Goal: Information Seeking & Learning: Learn about a topic

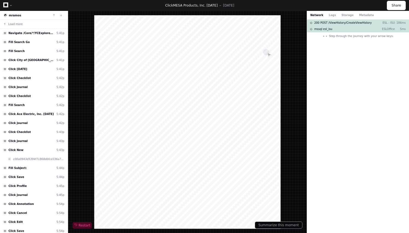
scroll to position [264, 0]
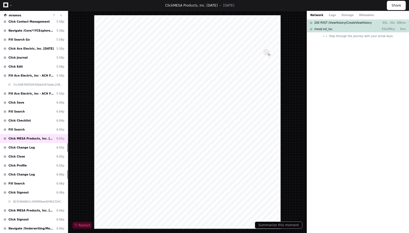
click at [165, 204] on div at bounding box center [187, 122] width 186 height 214
click at [201, 144] on div at bounding box center [187, 122] width 186 height 214
click at [22, 125] on div "Fill Search 6:05p" at bounding box center [34, 129] width 68 height 9
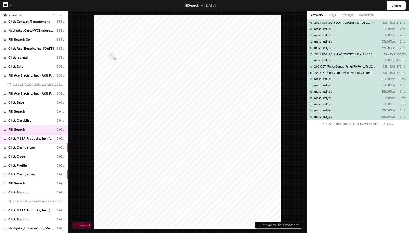
click at [32, 137] on span "Click MESA Products, Inc. [DATE]" at bounding box center [31, 139] width 46 height 4
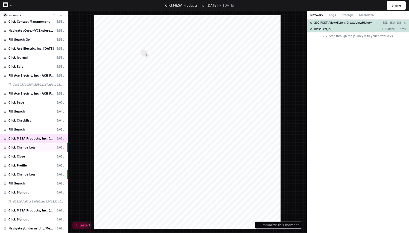
click at [35, 143] on div "Click Change Log 6:05p" at bounding box center [34, 147] width 68 height 9
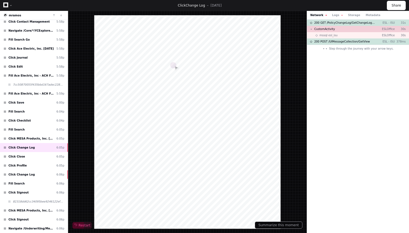
click at [334, 11] on div "Network Logs Storage Metadata" at bounding box center [358, 15] width 102 height 9
click at [334, 14] on button "Logs" at bounding box center [337, 15] width 10 height 4
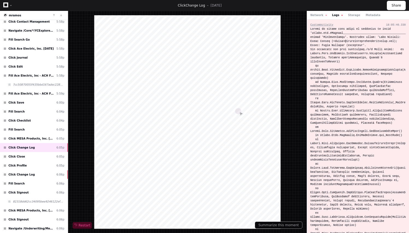
click at [332, 36] on div at bounding box center [357, 178] width 95 height 303
copy div "OldFieldValue"
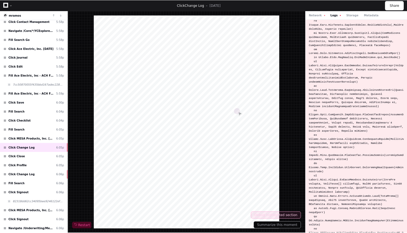
scroll to position [124, 0]
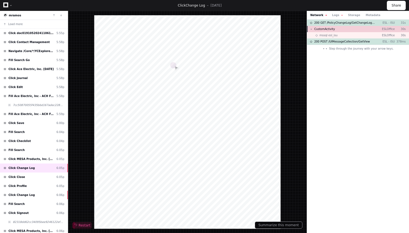
click at [334, 29] on div "CustomActivity ESLOffice 30s" at bounding box center [358, 29] width 102 height 6
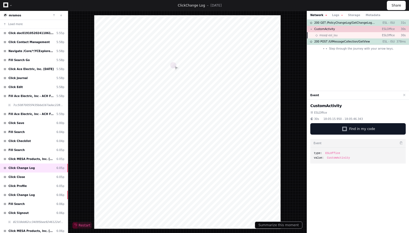
click at [334, 37] on div "mssql esl_isu ESLOffice 30s" at bounding box center [358, 35] width 102 height 6
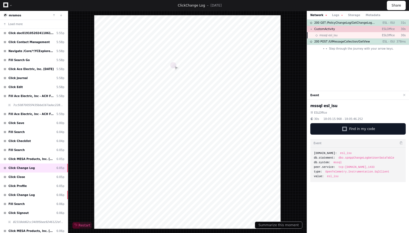
click at [331, 34] on span "mssql esl_isu" at bounding box center [328, 35] width 18 height 4
click at [334, 14] on button "Logs" at bounding box center [337, 15] width 10 height 4
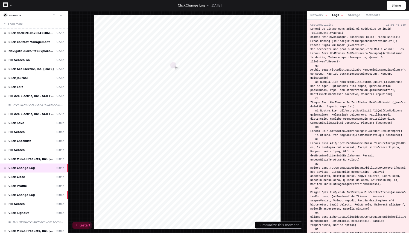
scroll to position [124, 0]
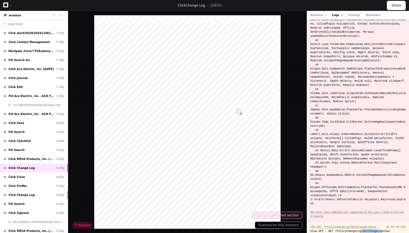
drag, startPoint x: 357, startPoint y: 211, endPoint x: 374, endPoint y: 211, distance: 16.9
click at [374, 230] on div "Slow API - GET /PolicyChangeLog/GetChangeLogView/" at bounding box center [357, 232] width 95 height 4
drag, startPoint x: 374, startPoint y: 211, endPoint x: 368, endPoint y: 216, distance: 8.0
click at [368, 222] on div "200 GET /PolicyChangeLog/GetChangeLogView/ 18:05:46.569 Slow API - GET /PolicyC…" at bounding box center [358, 233] width 102 height 23
drag, startPoint x: 358, startPoint y: 211, endPoint x: 381, endPoint y: 211, distance: 23.5
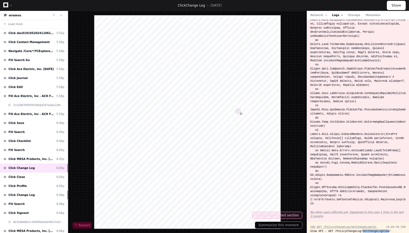
click at [381, 230] on div "Slow API - GET /PolicyChangeLog/GetChangeLogView/" at bounding box center [357, 232] width 95 height 4
copy div "GetChangeLogView"
